Goal: Find specific page/section: Find specific page/section

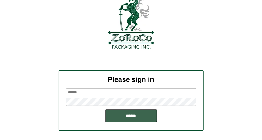
scroll to position [29, 0]
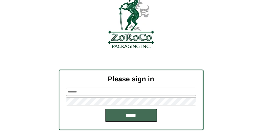
type input "*******"
click at [141, 111] on input "*****" at bounding box center [131, 115] width 52 height 13
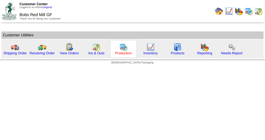
click at [128, 52] on link "Production" at bounding box center [123, 53] width 17 height 4
